Goal: Task Accomplishment & Management: Manage account settings

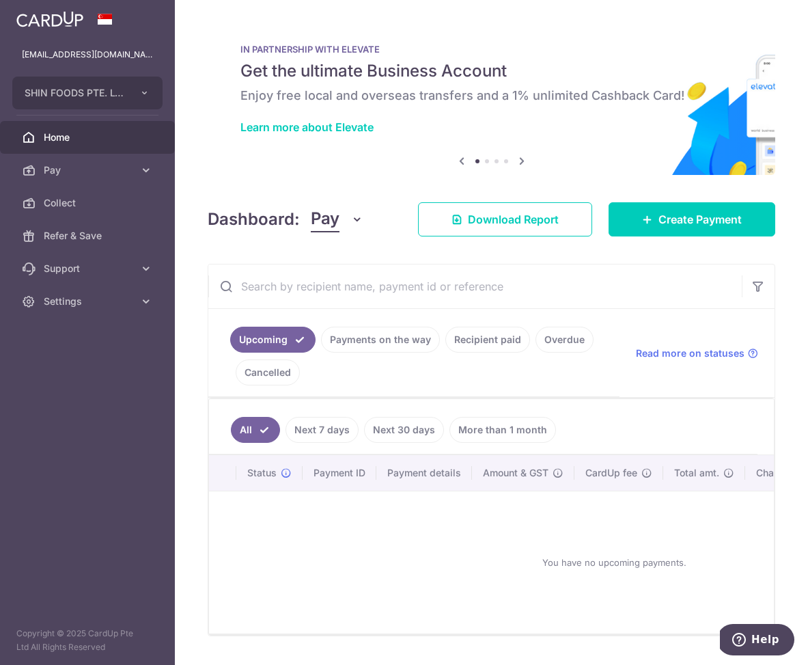
drag, startPoint x: 384, startPoint y: 330, endPoint x: 388, endPoint y: 338, distance: 8.6
click at [384, 331] on body "chenyenwee@gmail.com SHIN FOODS PTE. LTD. Add new company SHIN FOODS PTE. LTD. …" at bounding box center [404, 332] width 808 height 665
click at [396, 335] on link "Payments on the way" at bounding box center [380, 340] width 119 height 26
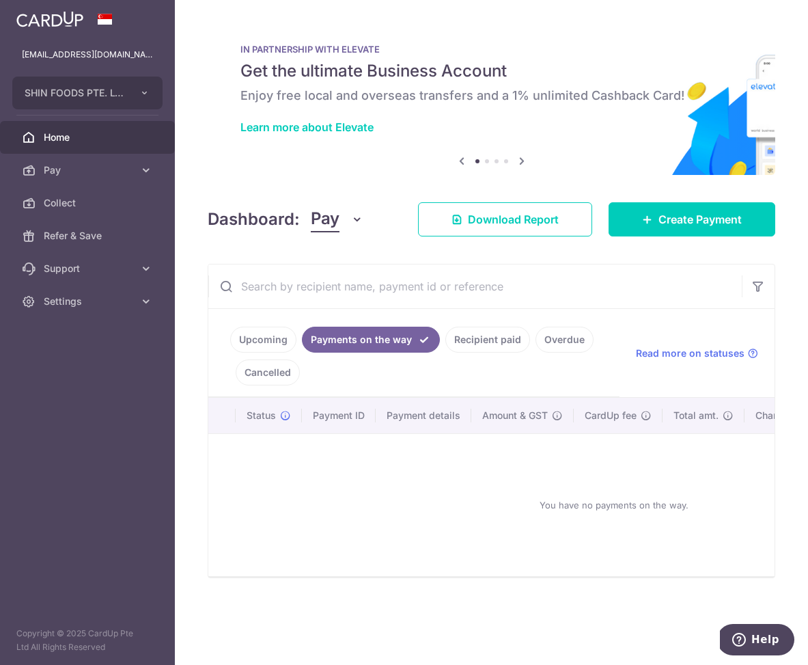
click at [500, 340] on link "Recipient paid" at bounding box center [488, 340] width 85 height 26
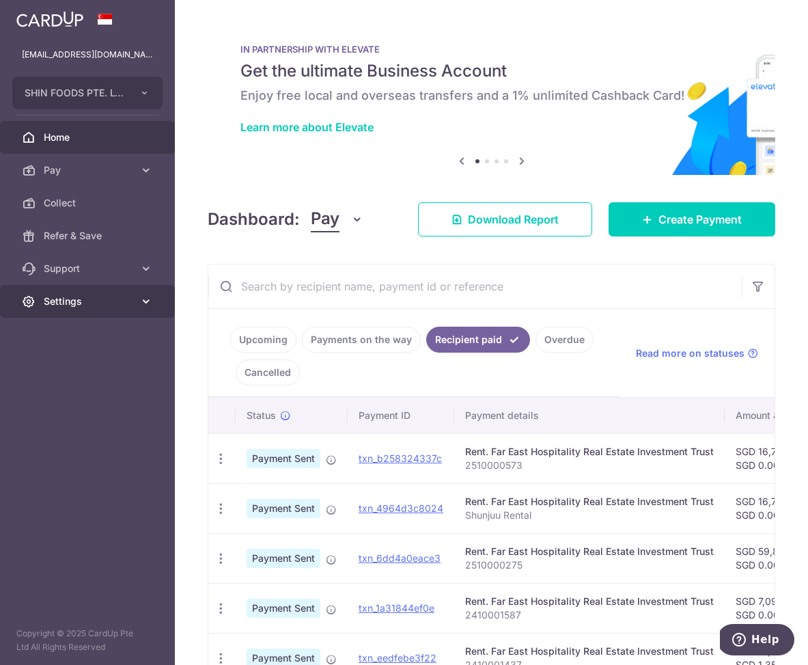
click at [59, 307] on span "Settings" at bounding box center [89, 302] width 90 height 14
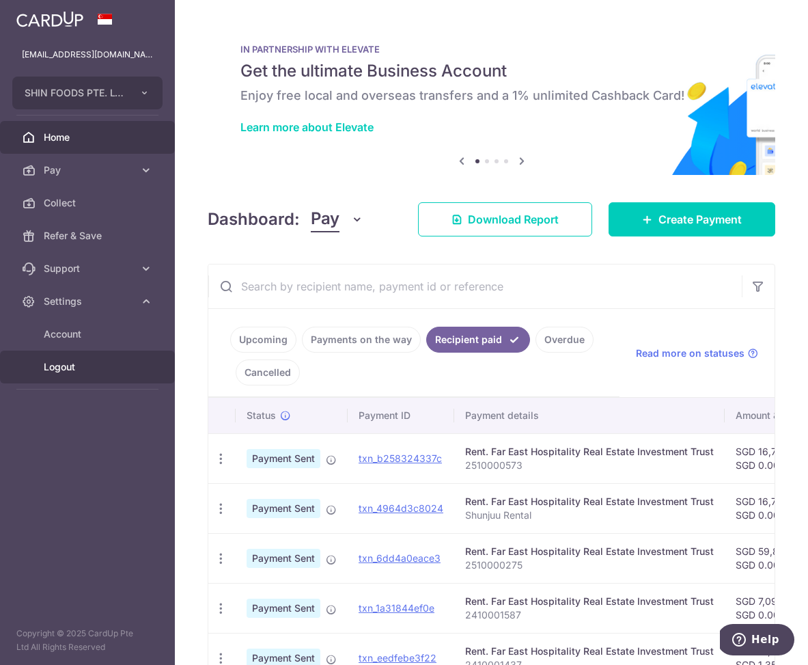
click at [57, 363] on span "Logout" at bounding box center [89, 367] width 90 height 14
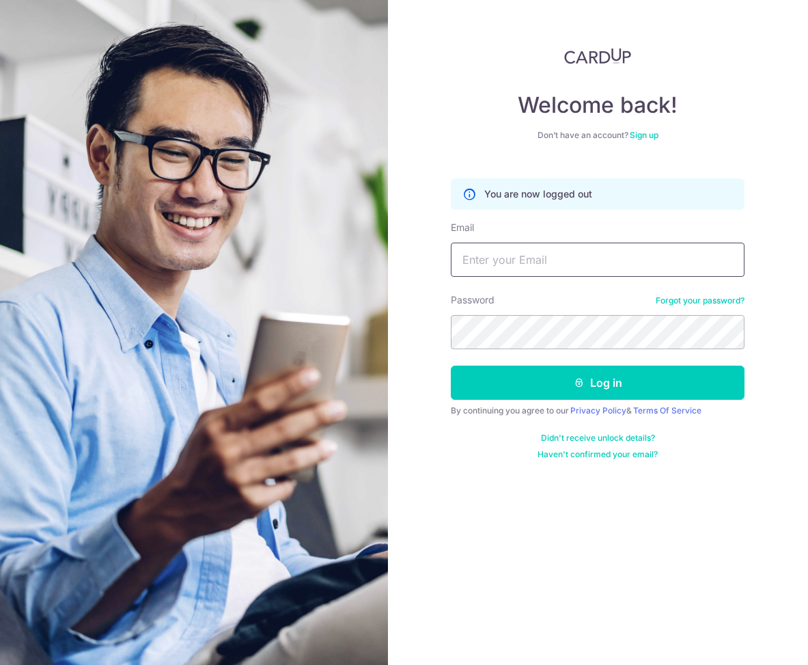
click at [553, 260] on input "Email" at bounding box center [598, 260] width 294 height 34
type input "[EMAIL_ADDRESS][DOMAIN_NAME]"
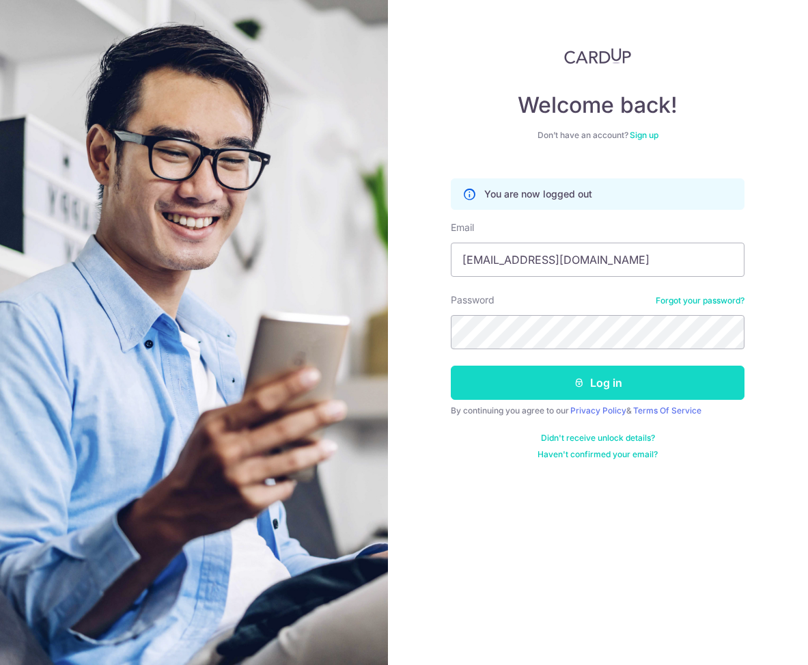
click at [595, 378] on button "Log in" at bounding box center [598, 383] width 294 height 34
